Goal: Task Accomplishment & Management: Manage account settings

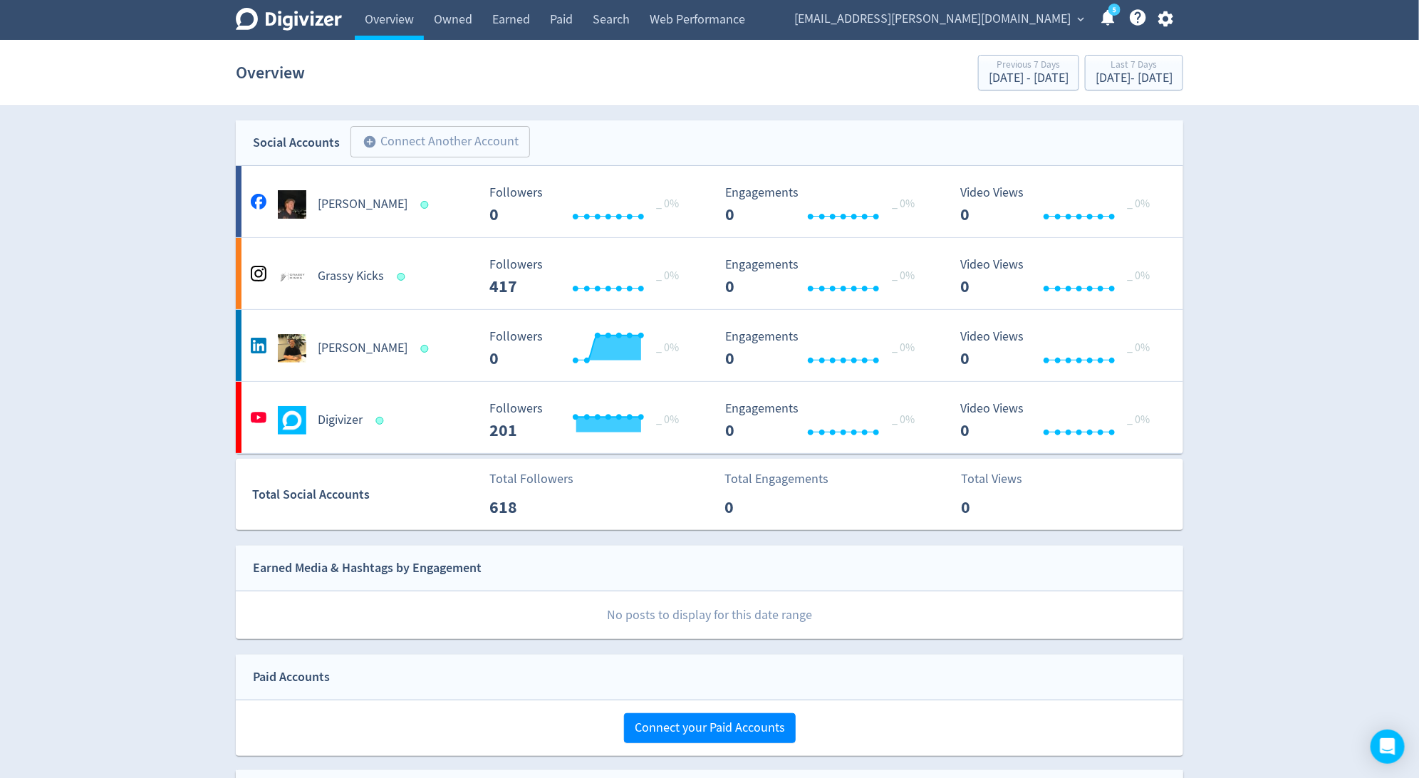
click at [1168, 19] on icon "button" at bounding box center [1165, 18] width 19 height 19
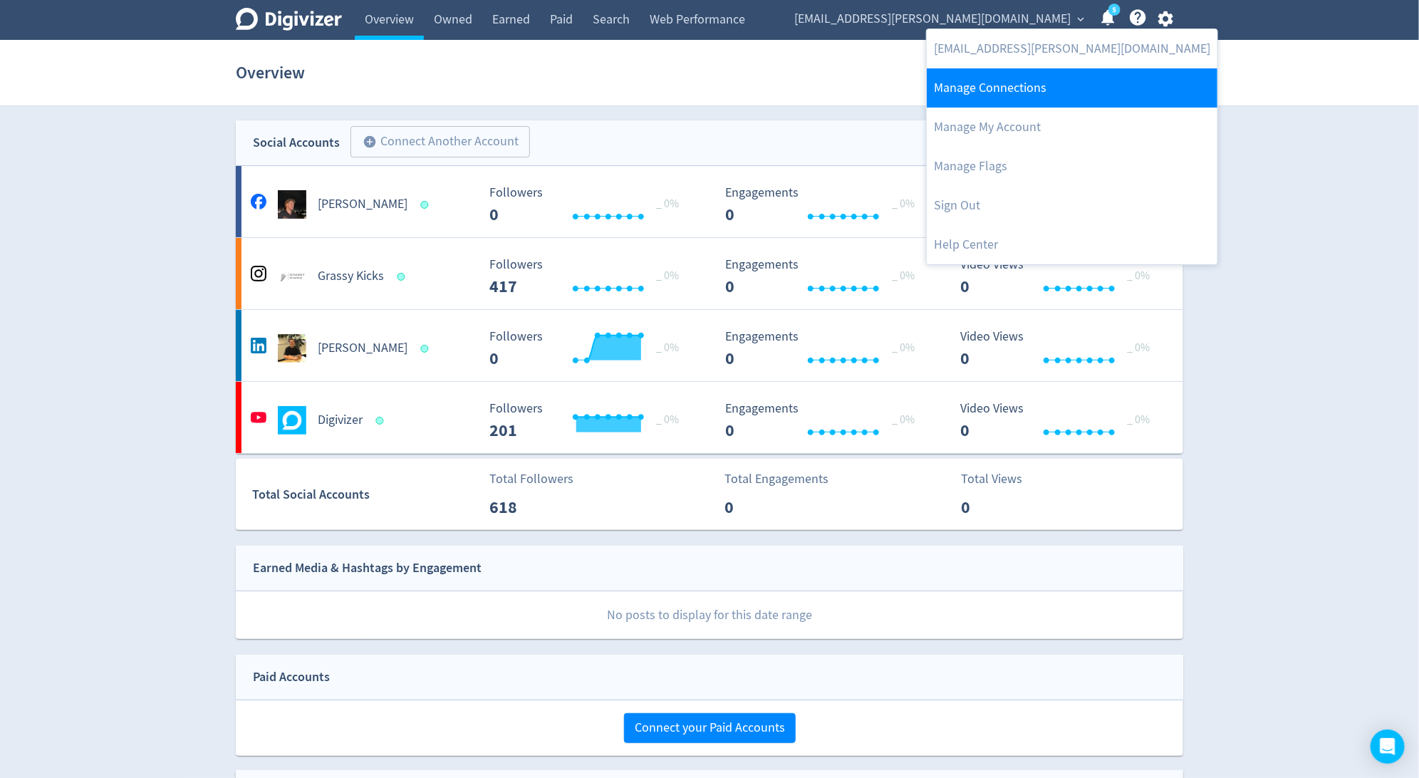
click at [1124, 103] on link "Manage Connections" at bounding box center [1072, 87] width 291 height 39
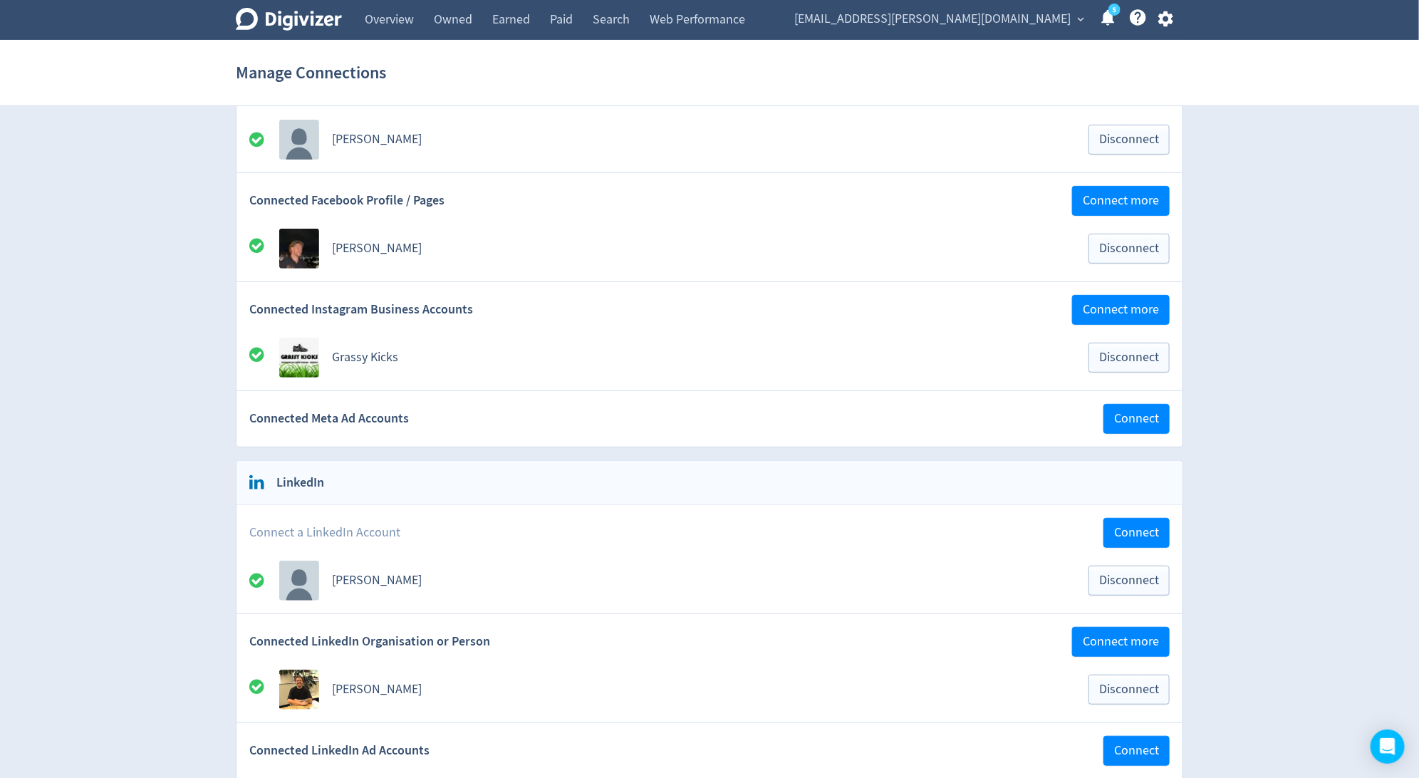
scroll to position [267, 0]
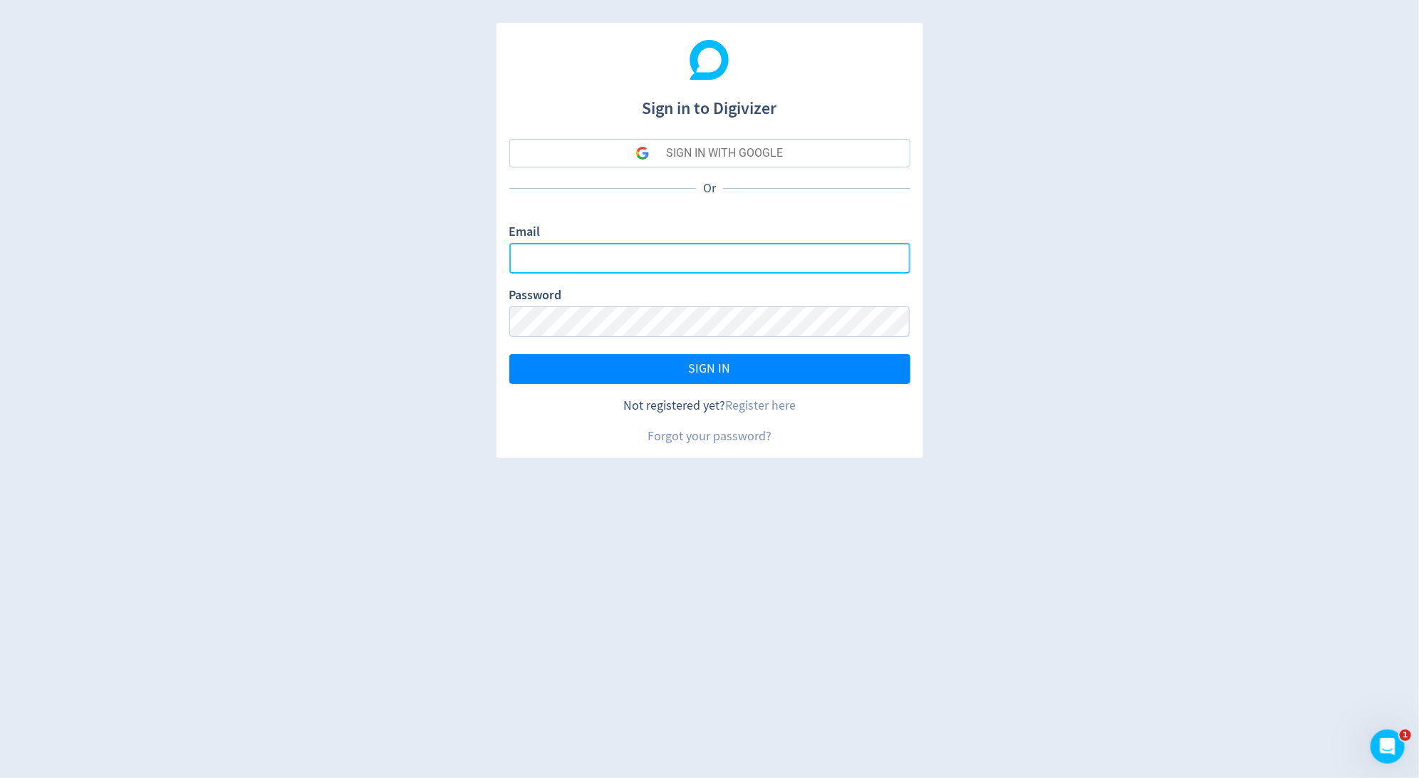
type input "[PERSON_NAME][EMAIL_ADDRESS][PERSON_NAME][DOMAIN_NAME]"
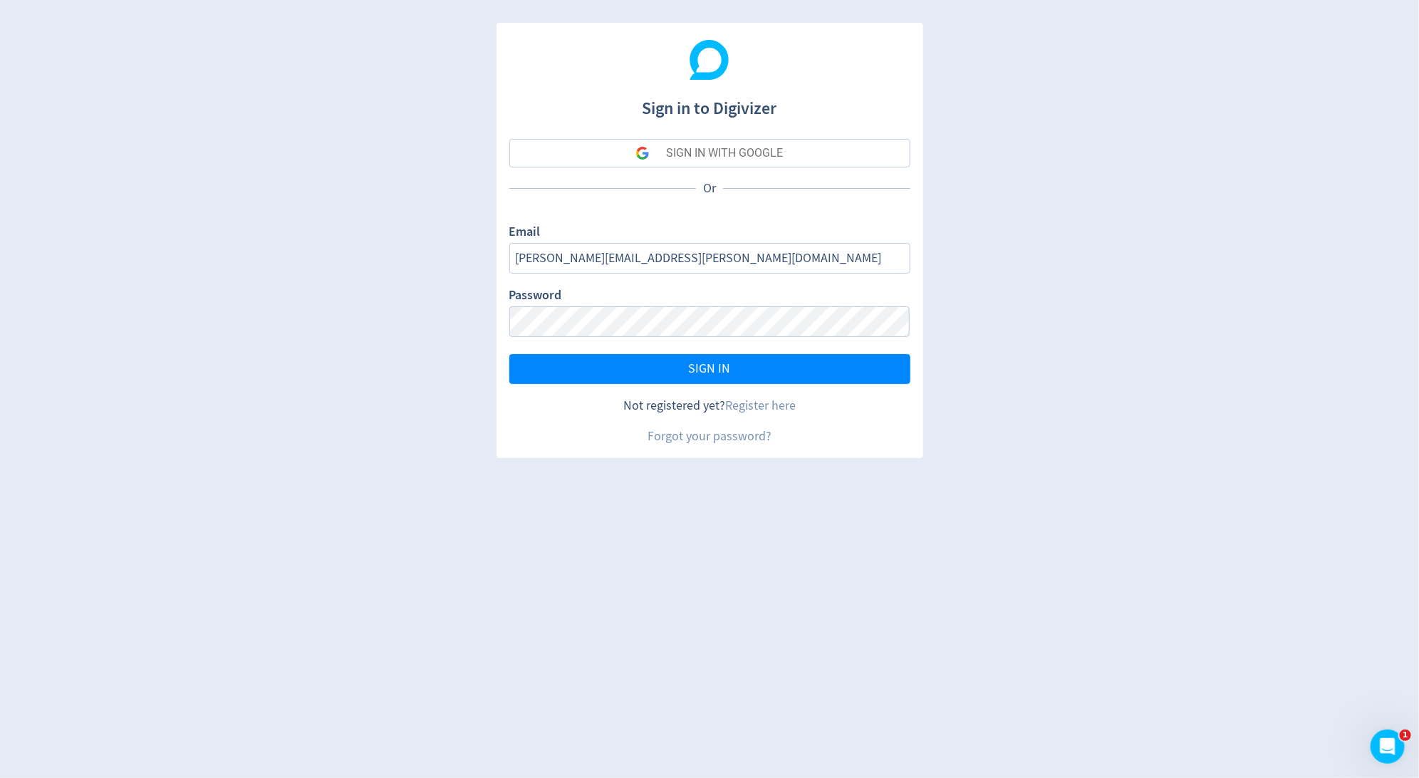
click at [531, 142] on button "SIGN IN WITH GOOGLE" at bounding box center [709, 153] width 401 height 28
